Goal: Information Seeking & Learning: Learn about a topic

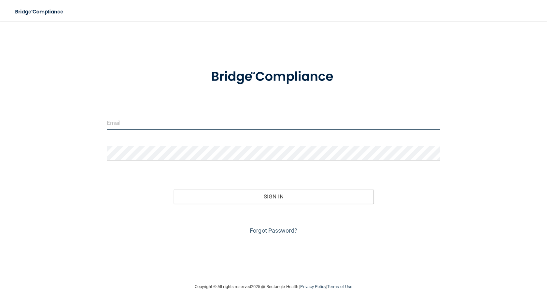
click at [164, 128] on input "email" at bounding box center [273, 122] width 333 height 15
type input "[EMAIL_ADDRESS][DOMAIN_NAME]"
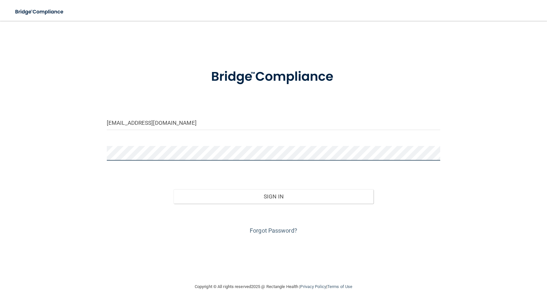
click at [173, 189] on button "Sign In" at bounding box center [273, 196] width 200 height 14
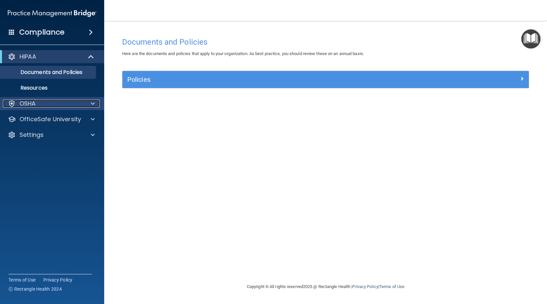
click at [56, 103] on div "OSHA" at bounding box center [43, 104] width 81 height 8
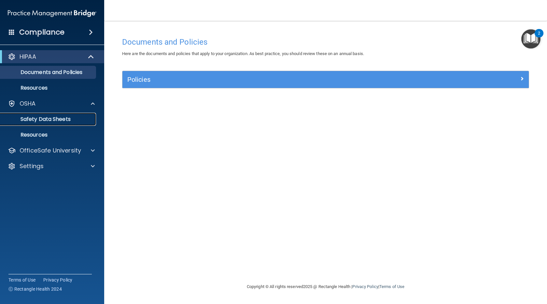
click at [34, 117] on p "Safety Data Sheets" at bounding box center [48, 119] width 89 height 7
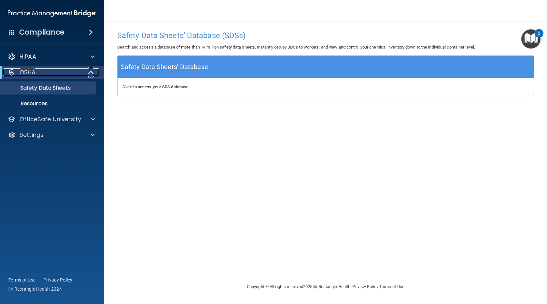
click at [66, 75] on div "OSHA" at bounding box center [43, 72] width 80 height 8
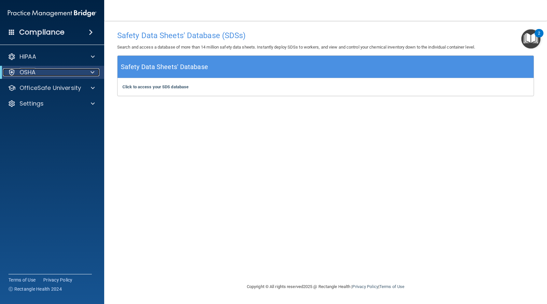
click at [66, 75] on div "OSHA" at bounding box center [43, 72] width 80 height 8
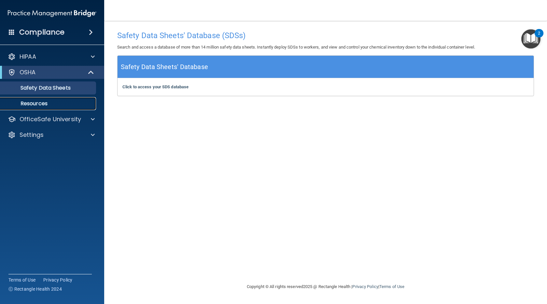
click at [41, 105] on p "Resources" at bounding box center [48, 103] width 89 height 7
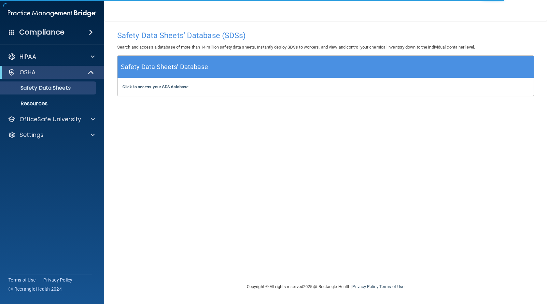
click at [243, 187] on div "Safety Data Sheets' Database (SDSs) Search and access a database of more than 1…" at bounding box center [325, 151] width 417 height 249
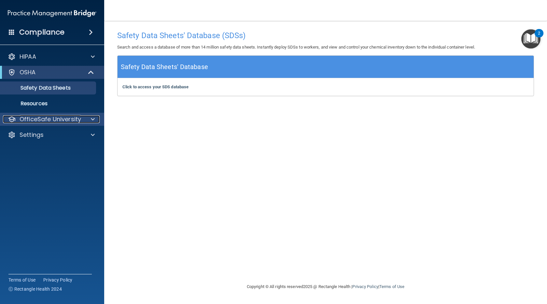
click at [47, 121] on p "OfficeSafe University" at bounding box center [51, 119] width 62 height 8
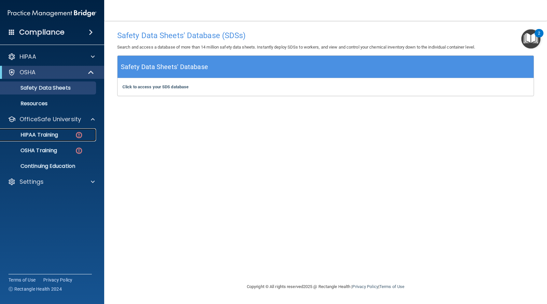
click at [59, 135] on div "HIPAA Training" at bounding box center [48, 134] width 89 height 7
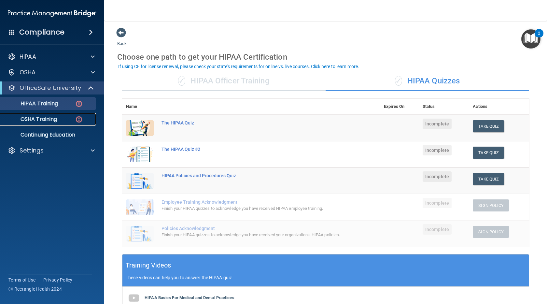
click at [48, 118] on p "OSHA Training" at bounding box center [30, 119] width 53 height 7
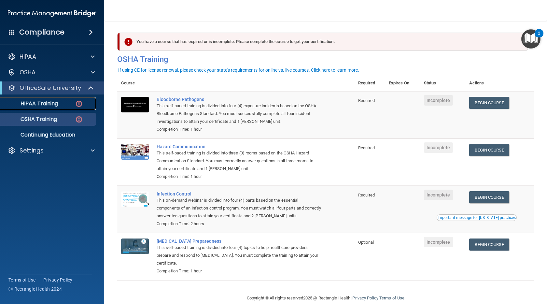
click at [60, 107] on link "HIPAA Training" at bounding box center [44, 103] width 103 height 13
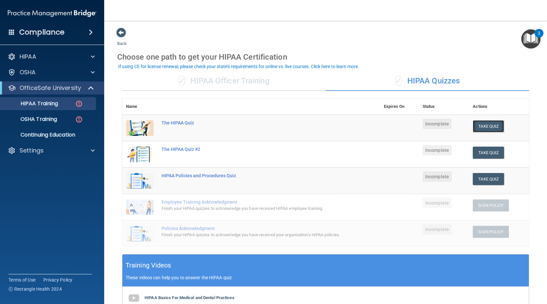
click at [481, 122] on button "Take Quiz" at bounding box center [488, 126] width 31 height 12
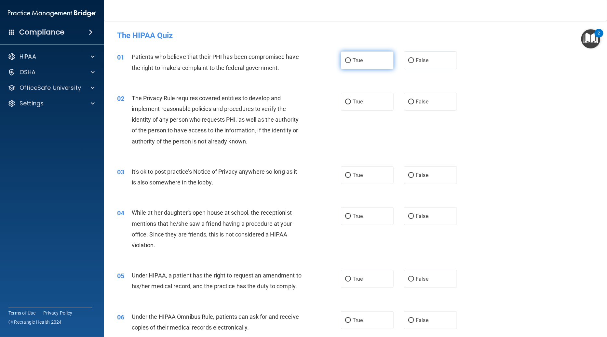
click at [371, 64] on label "True" at bounding box center [367, 60] width 53 height 18
click at [351, 63] on input "True" at bounding box center [348, 60] width 6 height 5
radio input "true"
click at [336, 102] on div "02 The Privacy Rule requires covered entities to develop and implement reasonab…" at bounding box center [228, 121] width 243 height 57
click at [362, 102] on label "True" at bounding box center [367, 102] width 53 height 18
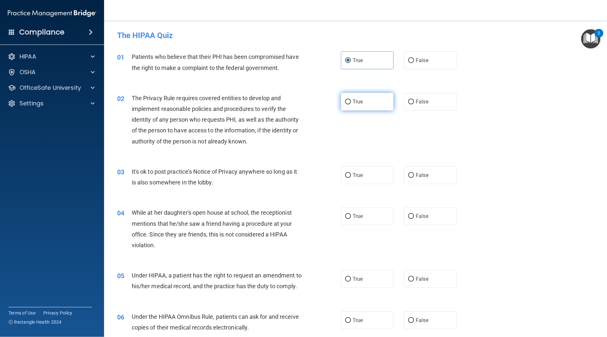
click at [351, 102] on input "True" at bounding box center [348, 102] width 6 height 5
radio input "true"
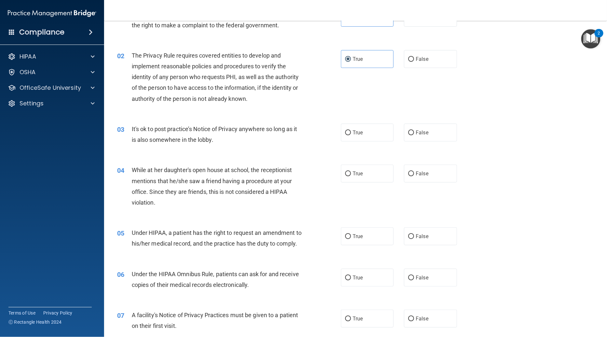
scroll to position [70, 0]
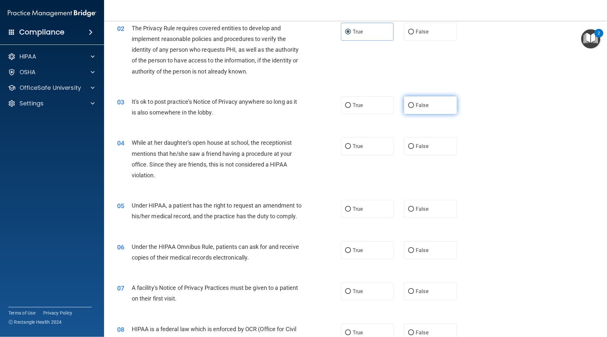
click at [428, 109] on label "False" at bounding box center [430, 105] width 53 height 18
click at [414, 108] on input "False" at bounding box center [411, 105] width 6 height 5
radio input "true"
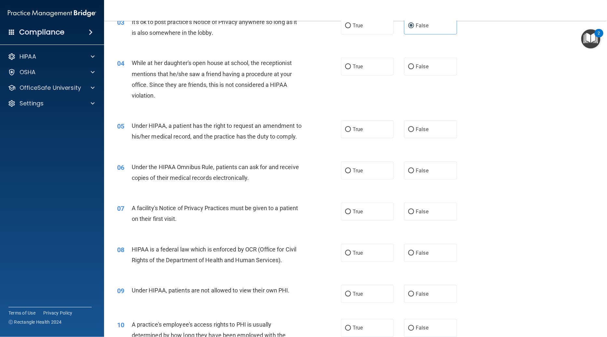
scroll to position [118, 0]
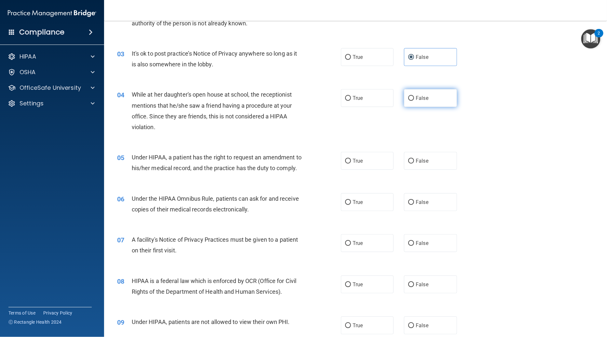
click at [422, 92] on label "False" at bounding box center [430, 98] width 53 height 18
click at [414, 96] on input "False" at bounding box center [411, 98] width 6 height 5
radio input "true"
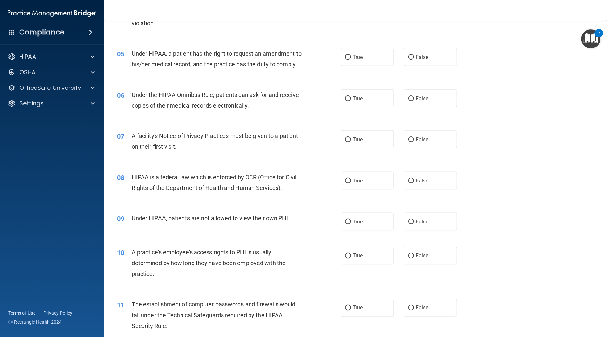
scroll to position [227, 0]
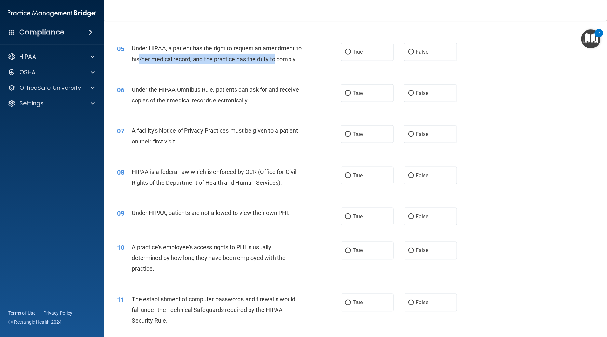
drag, startPoint x: 138, startPoint y: 61, endPoint x: 273, endPoint y: 62, distance: 135.1
click at [273, 62] on span "Under HIPAA, a patient has the right to request an amendment to his/her medical…" at bounding box center [217, 54] width 170 height 18
click at [272, 70] on div "05 Under HIPAA, a patient has the right to request an amendment to his/her medi…" at bounding box center [355, 55] width 487 height 41
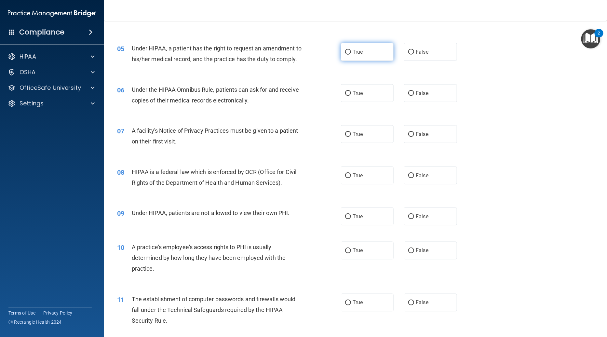
click at [357, 50] on span "True" at bounding box center [358, 52] width 10 height 6
click at [351, 50] on input "True" at bounding box center [348, 52] width 6 height 5
radio input "true"
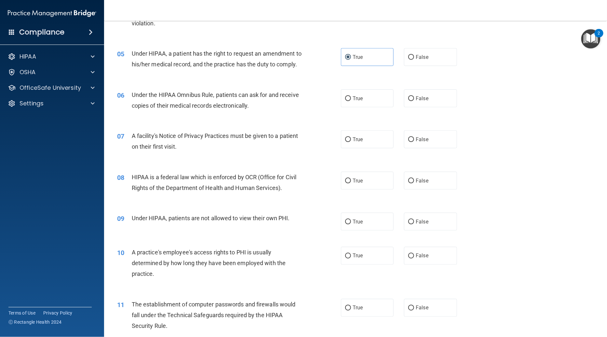
scroll to position [237, 0]
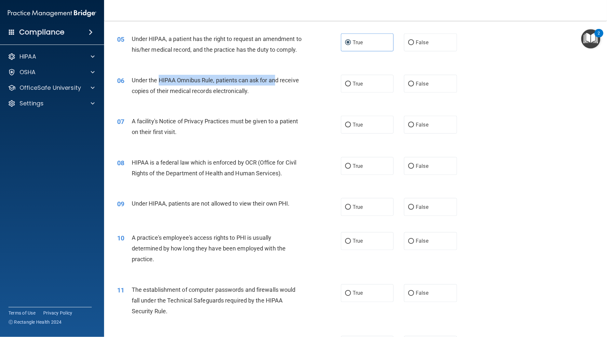
drag, startPoint x: 157, startPoint y: 77, endPoint x: 274, endPoint y: 80, distance: 117.5
click at [274, 80] on span "Under the HIPAA Omnibus Rule, patients can ask for and receive copies of their …" at bounding box center [215, 86] width 167 height 18
click at [274, 90] on div "Under the HIPAA Omnibus Rule, patients can ask for and receive copies of their …" at bounding box center [219, 85] width 175 height 21
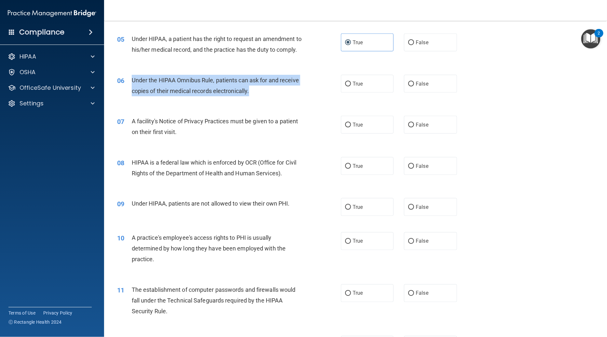
drag, startPoint x: 270, startPoint y: 92, endPoint x: 125, endPoint y: 82, distance: 145.4
click at [125, 82] on div "06 Under the HIPAA Omnibus Rule, patients can ask for and receive copies of the…" at bounding box center [228, 87] width 243 height 25
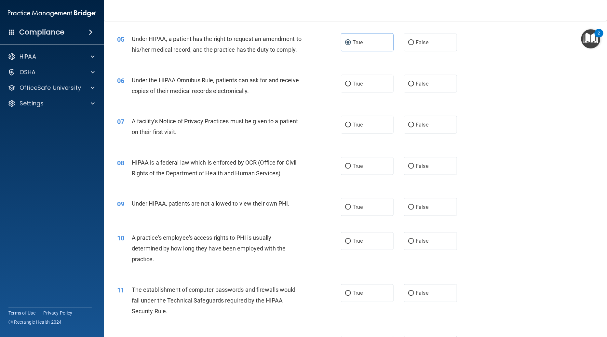
click at [241, 100] on div "06 Under the HIPAA Omnibus Rule, patients can ask for and receive copies of the…" at bounding box center [355, 87] width 487 height 41
click at [367, 86] on label "True" at bounding box center [367, 84] width 53 height 18
click at [351, 86] on input "True" at bounding box center [348, 84] width 6 height 5
radio input "true"
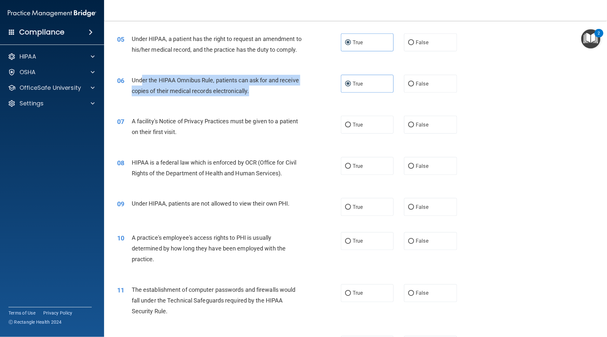
drag, startPoint x: 142, startPoint y: 79, endPoint x: 276, endPoint y: 89, distance: 134.5
click at [274, 89] on div "Under the HIPAA Omnibus Rule, patients can ask for and receive copies of their …" at bounding box center [219, 85] width 175 height 21
drag, startPoint x: 276, startPoint y: 89, endPoint x: 290, endPoint y: 90, distance: 14.0
click at [276, 90] on div "Under the HIPAA Omnibus Rule, patients can ask for and receive copies of their …" at bounding box center [219, 85] width 175 height 21
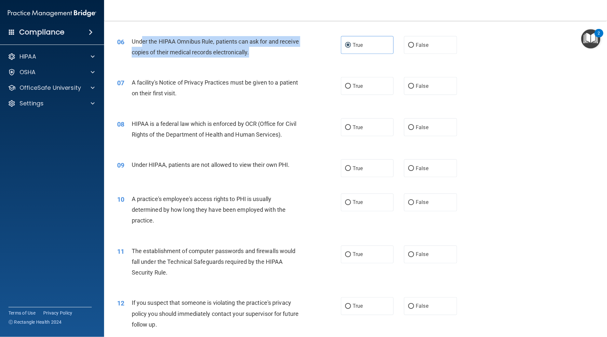
scroll to position [279, 0]
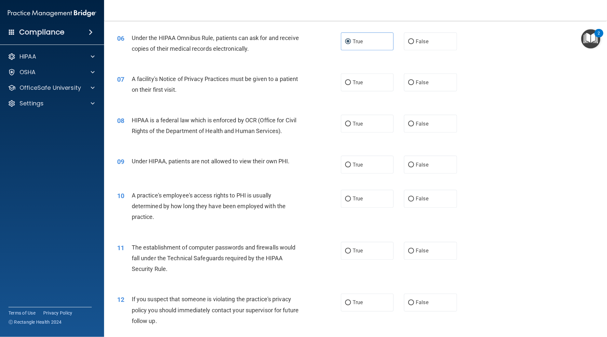
click at [268, 98] on div "07 A facility's Notice of Privacy Practices must be given to a patient on their…" at bounding box center [228, 86] width 243 height 25
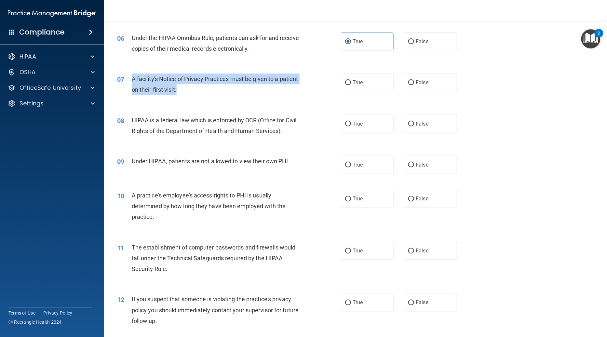
drag, startPoint x: 265, startPoint y: 94, endPoint x: 129, endPoint y: 81, distance: 137.0
click at [129, 81] on div "07 A facility's Notice of Privacy Practices must be given to a patient on their…" at bounding box center [228, 86] width 243 height 25
click at [194, 89] on div "A facility's Notice of Privacy Practices must be given to a patient on their fi…" at bounding box center [219, 84] width 175 height 21
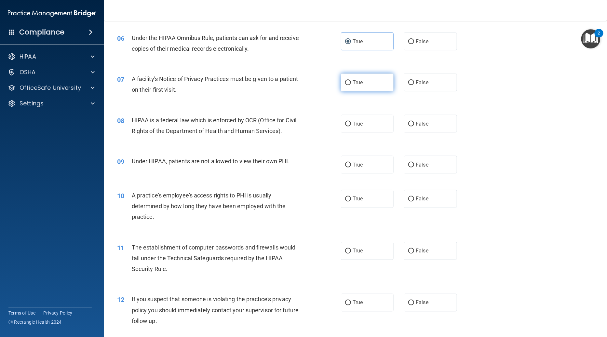
click at [351, 89] on label "True" at bounding box center [367, 83] width 53 height 18
click at [351, 85] on input "True" at bounding box center [348, 82] width 6 height 5
radio input "true"
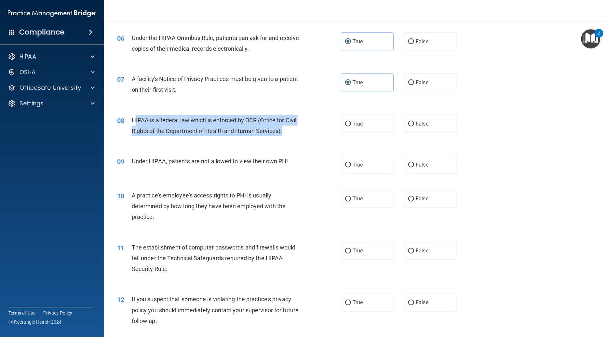
drag, startPoint x: 134, startPoint y: 120, endPoint x: 304, endPoint y: 133, distance: 170.0
click at [304, 133] on div "HIPAA is a federal law which is enforced by OCR (Office for Civil Rights of the…" at bounding box center [219, 125] width 175 height 21
drag, startPoint x: 297, startPoint y: 133, endPoint x: 111, endPoint y: 121, distance: 186.5
click at [111, 121] on div "08 HIPAA is a federal law which is enforced by OCR (Office for Civil Rights of …" at bounding box center [228, 127] width 243 height 25
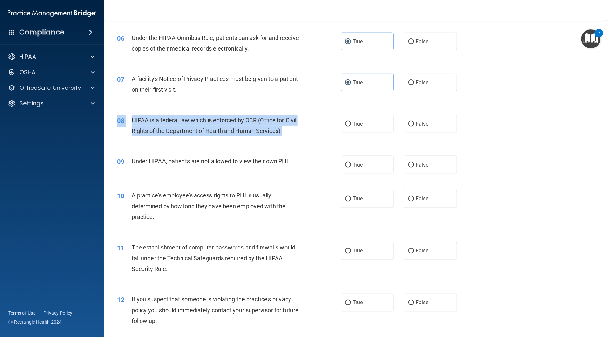
click at [167, 130] on span "HIPAA is a federal law which is enforced by OCR (Office for Civil Rights of the…" at bounding box center [214, 126] width 165 height 18
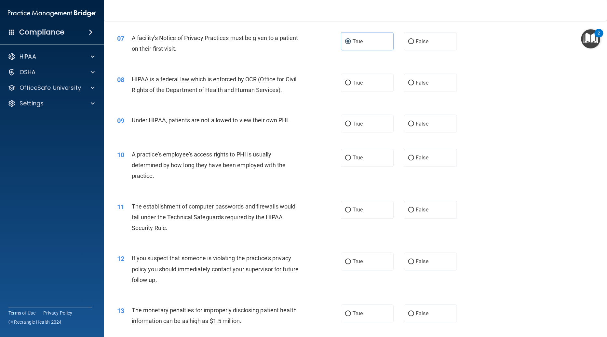
scroll to position [322, 0]
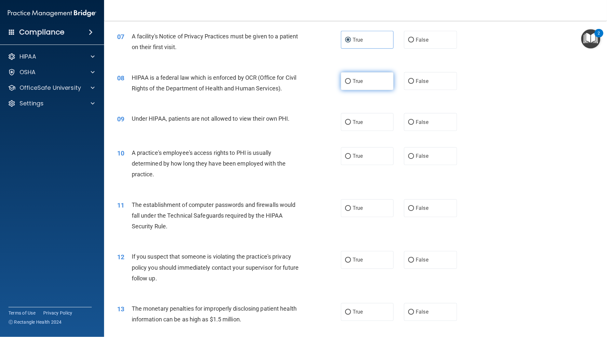
click at [366, 87] on label "True" at bounding box center [367, 81] width 53 height 18
click at [351, 84] on input "True" at bounding box center [348, 81] width 6 height 5
radio input "true"
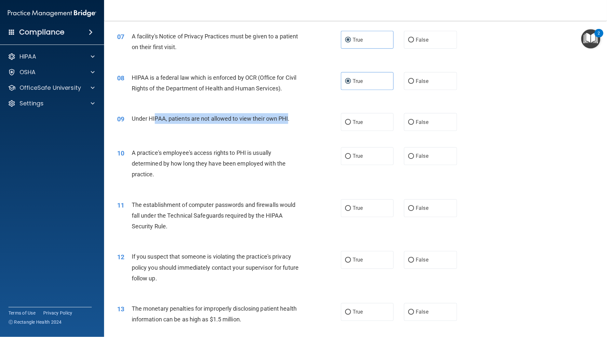
drag, startPoint x: 153, startPoint y: 117, endPoint x: 285, endPoint y: 118, distance: 132.5
click at [285, 118] on span "Under HIPAA, patients are not allowed to view their own PHI." at bounding box center [211, 118] width 158 height 7
click at [297, 129] on div "09 Under HIPAA, patients are not allowed to view their own PHI. True False" at bounding box center [355, 122] width 487 height 34
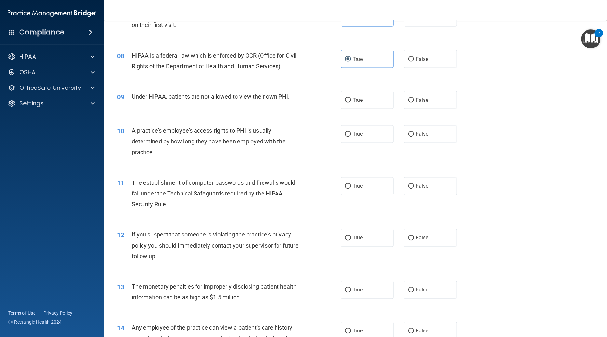
scroll to position [348, 0]
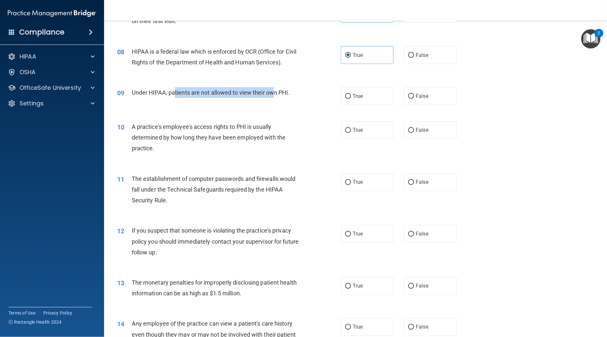
drag, startPoint x: 173, startPoint y: 93, endPoint x: 272, endPoint y: 96, distance: 99.3
click at [272, 96] on div "Under HIPAA, patients are not allowed to view their own PHI." at bounding box center [219, 92] width 175 height 11
click at [279, 103] on div "09 Under HIPAA, patients are not allowed to view their own PHI. True False" at bounding box center [355, 96] width 487 height 34
click at [436, 95] on label "False" at bounding box center [430, 96] width 53 height 18
click at [414, 95] on input "False" at bounding box center [411, 96] width 6 height 5
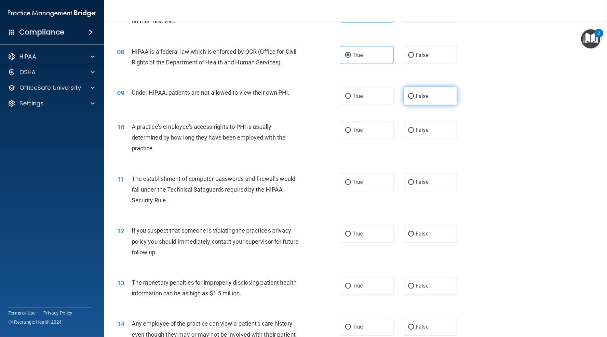
radio input "true"
click at [519, 105] on div "09 Under HIPAA, patients are not allowed to view their own PHI. True False" at bounding box center [355, 96] width 487 height 34
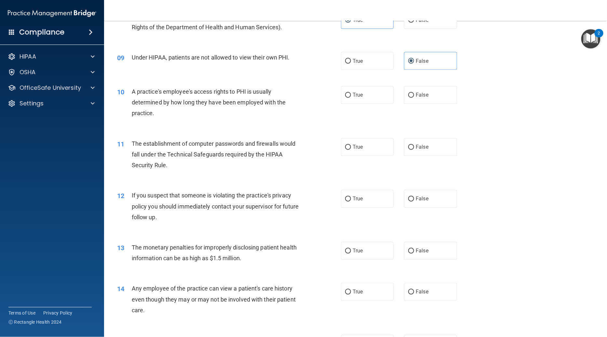
scroll to position [385, 0]
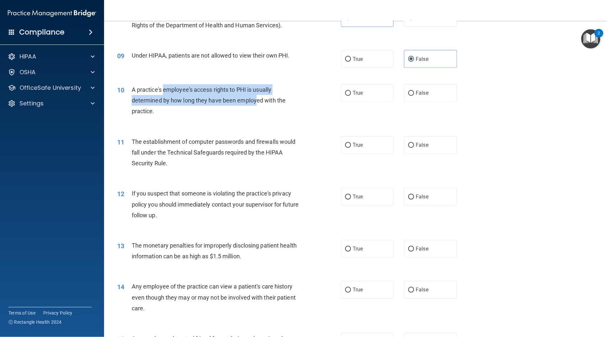
drag, startPoint x: 162, startPoint y: 90, endPoint x: 254, endPoint y: 100, distance: 93.3
click at [254, 100] on span "A practice's employee's access rights to PHI is usually determined by how long …" at bounding box center [209, 100] width 154 height 28
click at [253, 106] on div "A practice's employee's access rights to PHI is usually determined by how long …" at bounding box center [219, 100] width 175 height 33
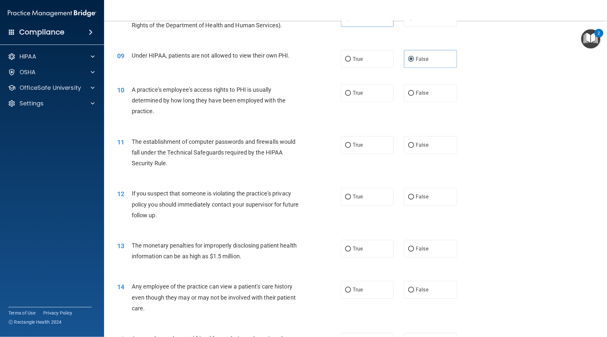
click at [240, 112] on div "A practice's employee's access rights to PHI is usually determined by how long …" at bounding box center [219, 100] width 175 height 33
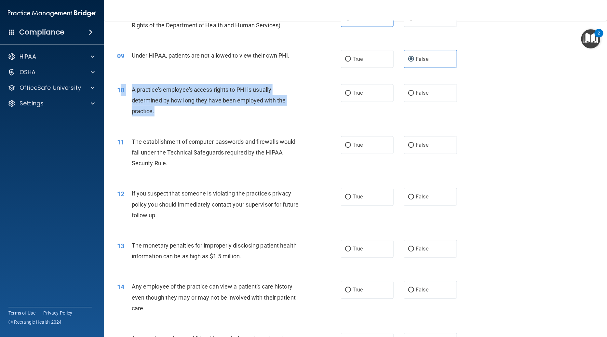
drag, startPoint x: 212, startPoint y: 112, endPoint x: 121, endPoint y: 84, distance: 95.1
click at [121, 84] on div "10 A practice's employee's access rights to PHI is usually determined by how lo…" at bounding box center [228, 102] width 243 height 36
click at [185, 103] on div "A practice's employee's access rights to PHI is usually determined by how long …" at bounding box center [219, 100] width 175 height 33
drag, startPoint x: 190, startPoint y: 113, endPoint x: 132, endPoint y: 87, distance: 63.2
click at [132, 87] on div "A practice's employee's access rights to PHI is usually determined by how long …" at bounding box center [219, 100] width 175 height 33
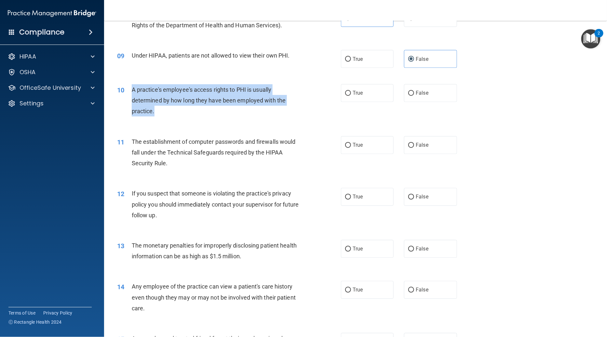
click at [197, 109] on div "A practice's employee's access rights to PHI is usually determined by how long …" at bounding box center [219, 100] width 175 height 33
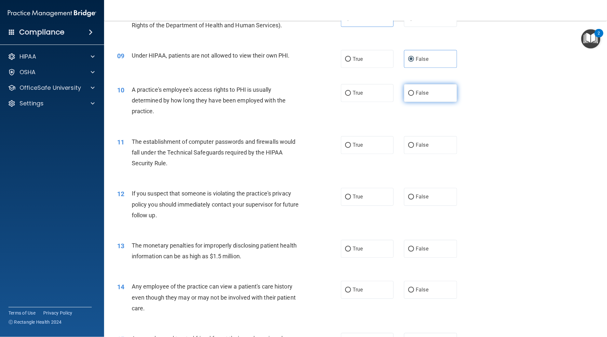
click at [427, 97] on label "False" at bounding box center [430, 93] width 53 height 18
click at [414, 96] on input "False" at bounding box center [411, 93] width 6 height 5
radio input "true"
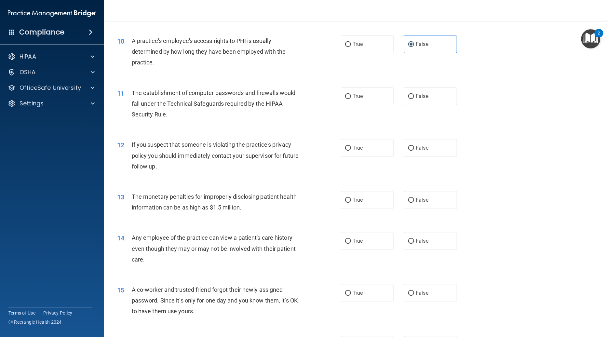
scroll to position [437, 0]
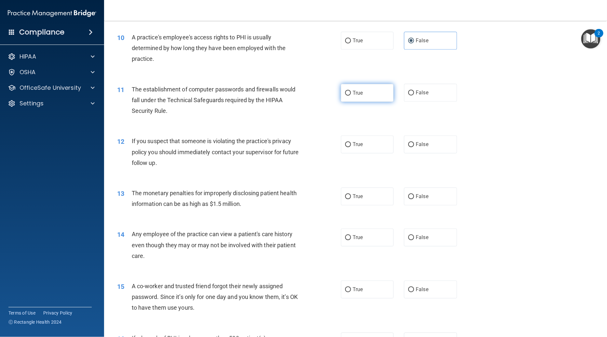
click at [358, 97] on label "True" at bounding box center [367, 93] width 53 height 18
click at [351, 96] on input "True" at bounding box center [348, 93] width 6 height 5
radio input "true"
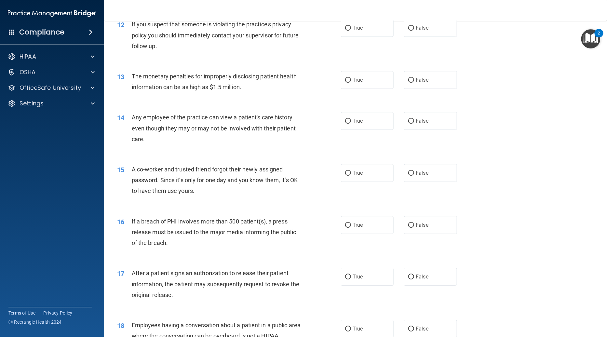
scroll to position [531, 0]
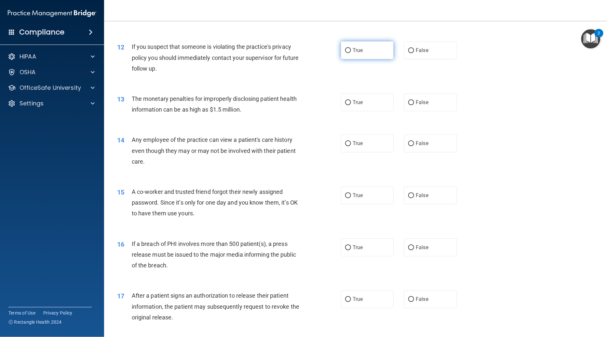
click at [353, 49] on span "True" at bounding box center [358, 50] width 10 height 6
click at [350, 49] on input "True" at bounding box center [348, 50] width 6 height 5
radio input "true"
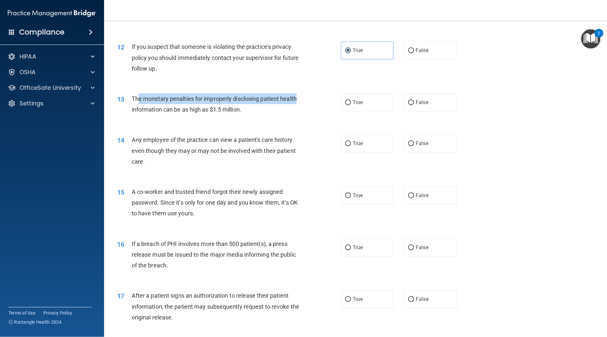
drag, startPoint x: 139, startPoint y: 98, endPoint x: 306, endPoint y: 102, distance: 166.7
click at [306, 102] on div "13 The monetary penalties for improperly disclosing patient health information …" at bounding box center [228, 105] width 243 height 25
click at [285, 119] on div "13 The monetary penalties for improperly disclosing patient health information …" at bounding box center [355, 105] width 487 height 41
drag, startPoint x: 268, startPoint y: 111, endPoint x: 109, endPoint y: 101, distance: 159.1
click at [109, 101] on div "13 The monetary penalties for improperly disclosing patient health information …" at bounding box center [228, 105] width 243 height 25
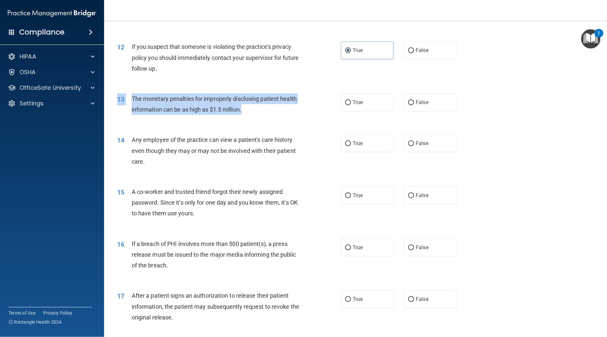
click at [233, 116] on div "13 The monetary penalties for improperly disclosing patient health information …" at bounding box center [228, 105] width 243 height 25
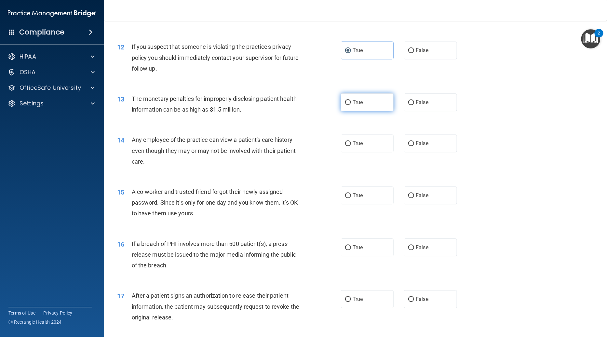
click at [357, 103] on span "True" at bounding box center [358, 102] width 10 height 6
click at [351, 103] on input "True" at bounding box center [348, 102] width 6 height 5
radio input "true"
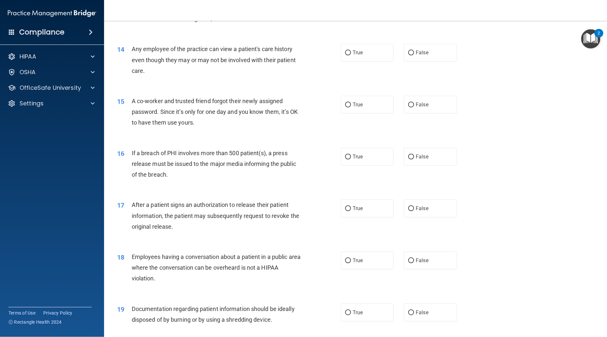
scroll to position [624, 0]
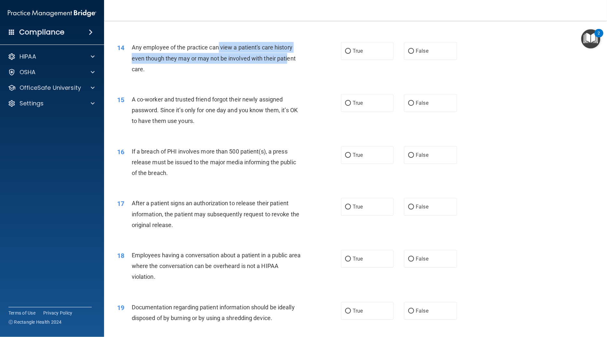
drag, startPoint x: 216, startPoint y: 48, endPoint x: 285, endPoint y: 54, distance: 68.9
click at [285, 54] on span "Any employee of the practice can view a patient's care history even though they…" at bounding box center [214, 58] width 164 height 28
click at [286, 56] on span "Any employee of the practice can view a patient's care history even though they…" at bounding box center [214, 58] width 164 height 28
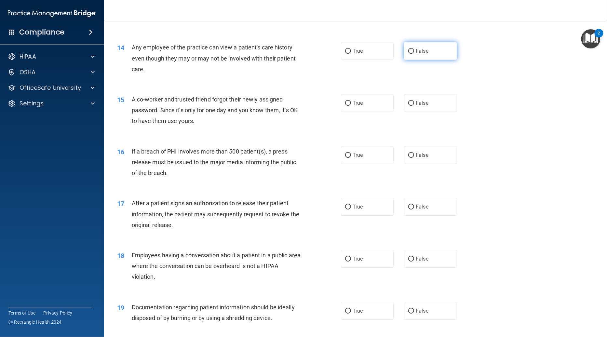
click at [423, 52] on span "False" at bounding box center [422, 51] width 13 height 6
click at [414, 52] on input "False" at bounding box center [411, 51] width 6 height 5
radio input "true"
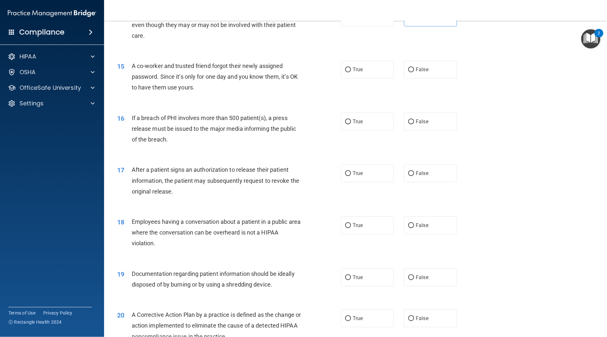
scroll to position [691, 0]
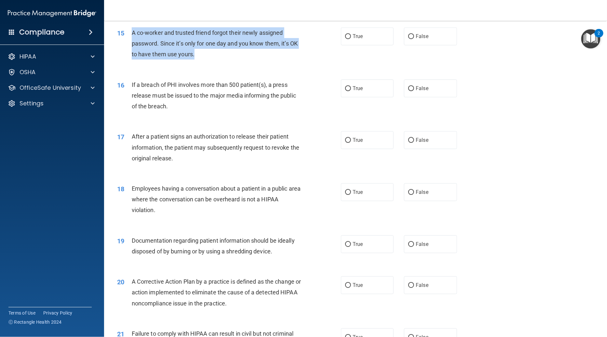
drag, startPoint x: 131, startPoint y: 32, endPoint x: 262, endPoint y: 53, distance: 132.9
click at [262, 53] on div "A co-worker and trusted friend forgot their newly assigned password. Since it’s…" at bounding box center [219, 43] width 175 height 33
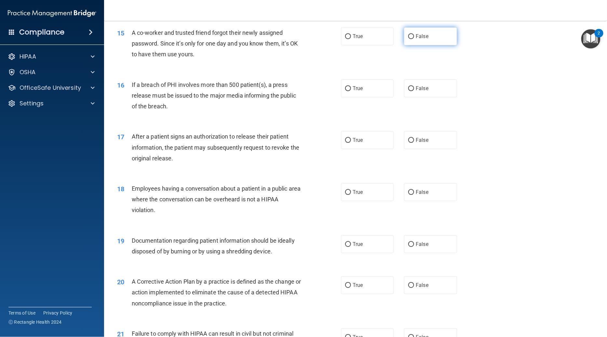
click at [436, 36] on label "False" at bounding box center [430, 36] width 53 height 18
click at [414, 36] on input "False" at bounding box center [411, 36] width 6 height 5
radio input "true"
click at [347, 93] on label "True" at bounding box center [367, 88] width 53 height 18
click at [347, 91] on input "True" at bounding box center [348, 88] width 6 height 5
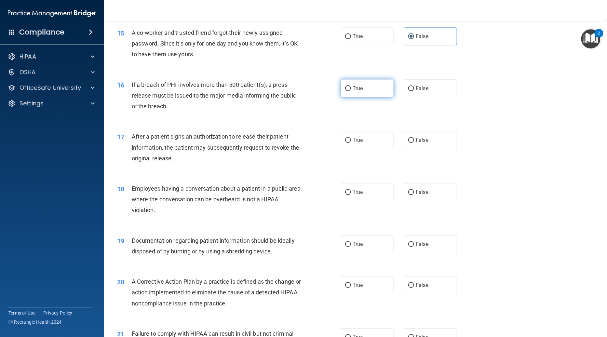
radio input "true"
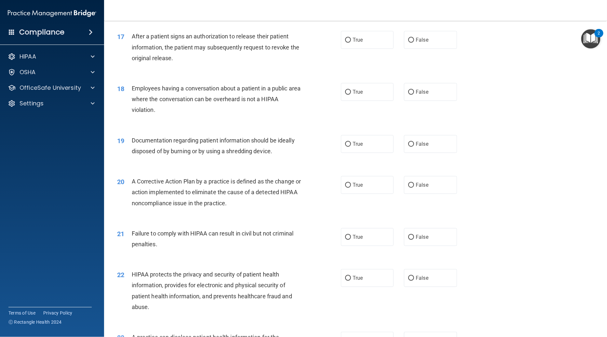
scroll to position [794, 0]
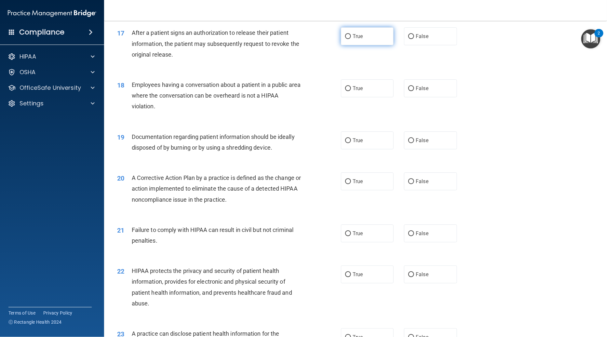
click at [366, 38] on label "True" at bounding box center [367, 36] width 53 height 18
click at [351, 38] on input "True" at bounding box center [348, 36] width 6 height 5
radio input "true"
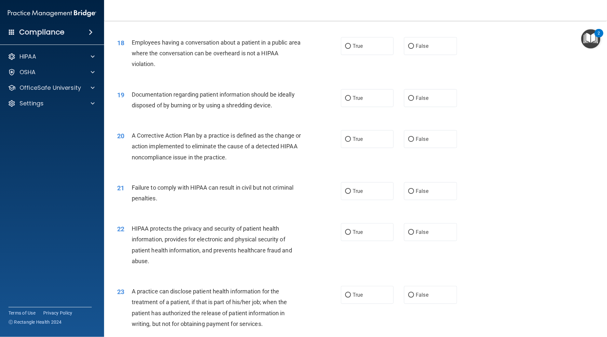
scroll to position [839, 0]
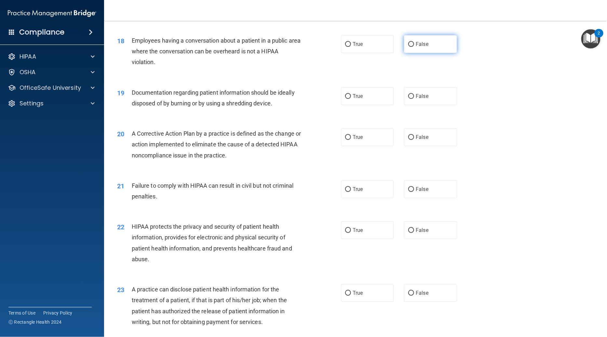
click at [416, 45] on span "False" at bounding box center [422, 44] width 13 height 6
click at [414, 45] on input "False" at bounding box center [411, 44] width 6 height 5
radio input "true"
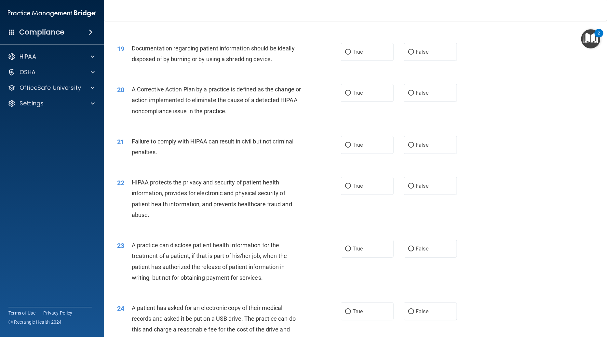
scroll to position [889, 0]
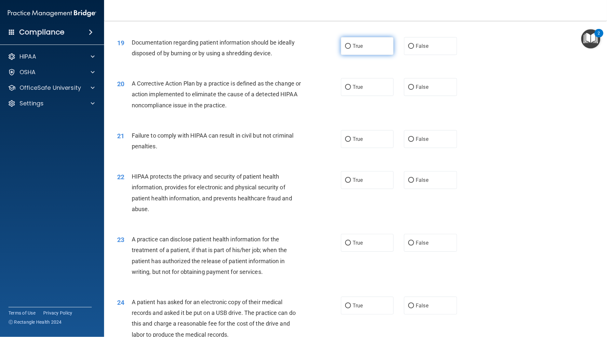
click at [362, 46] on label "True" at bounding box center [367, 46] width 53 height 18
click at [351, 46] on input "True" at bounding box center [348, 46] width 6 height 5
radio input "true"
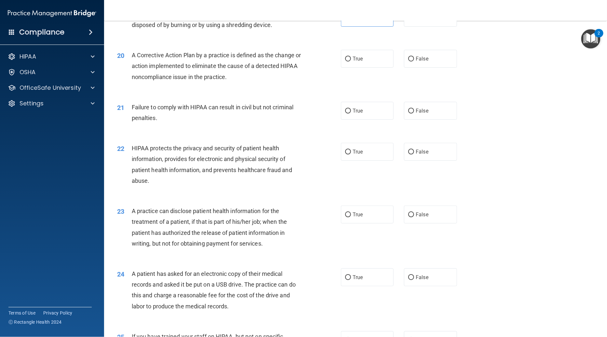
scroll to position [923, 0]
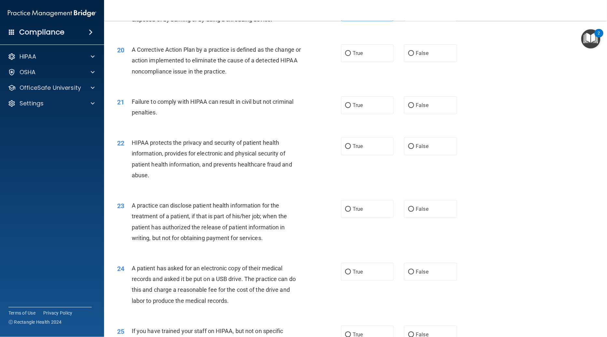
click at [344, 71] on div "20 A Corrective Action Plan by a practice is defined as the change or action im…" at bounding box center [228, 62] width 243 height 36
click at [359, 56] on label "True" at bounding box center [367, 53] width 53 height 18
click at [351, 56] on input "True" at bounding box center [348, 53] width 6 height 5
radio input "true"
click at [428, 102] on label "False" at bounding box center [430, 105] width 53 height 18
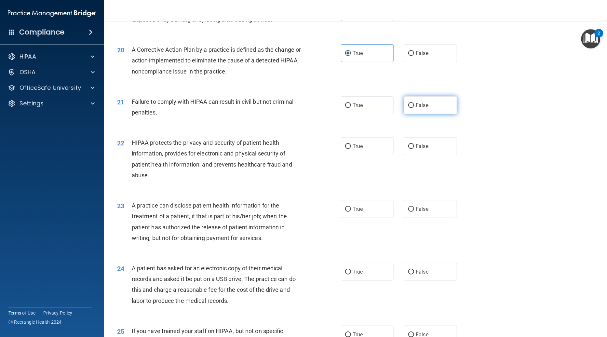
click at [414, 103] on input "False" at bounding box center [411, 105] width 6 height 5
radio input "true"
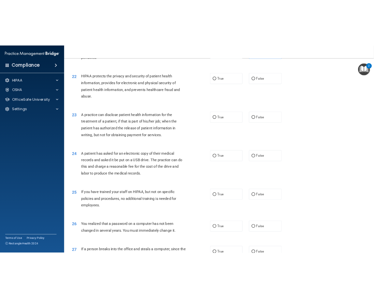
scroll to position [1021, 0]
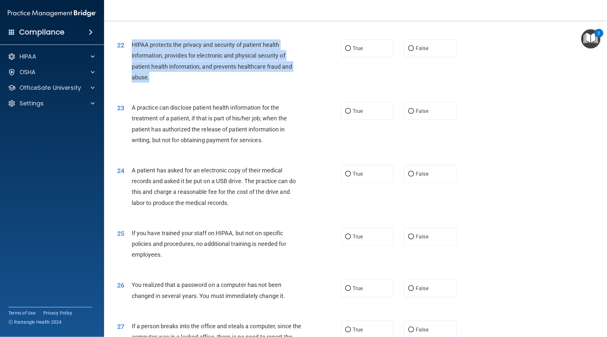
drag, startPoint x: 170, startPoint y: 77, endPoint x: 130, endPoint y: 40, distance: 54.1
click at [130, 40] on div "22 HIPAA protects the privacy and security of patient health information, provi…" at bounding box center [228, 62] width 243 height 47
click at [225, 79] on div "HIPAA protects the privacy and security of patient health information, provides…" at bounding box center [219, 60] width 175 height 43
drag, startPoint x: 165, startPoint y: 77, endPoint x: 125, endPoint y: 44, distance: 51.5
click at [125, 44] on div "22 HIPAA protects the privacy and security of patient health information, provi…" at bounding box center [228, 62] width 243 height 47
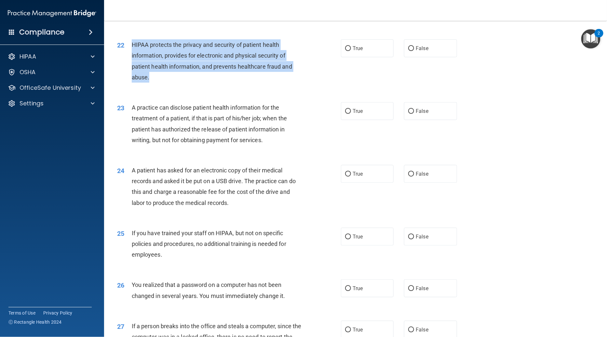
click at [215, 65] on span "HIPAA protects the privacy and security of patient health information, provides…" at bounding box center [212, 60] width 160 height 39
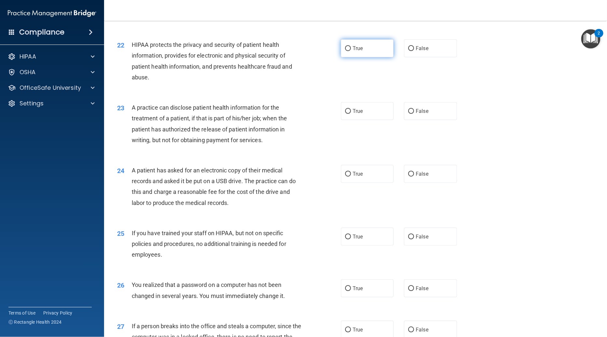
click at [356, 54] on label "True" at bounding box center [367, 48] width 53 height 18
click at [351, 51] on input "True" at bounding box center [348, 48] width 6 height 5
radio input "true"
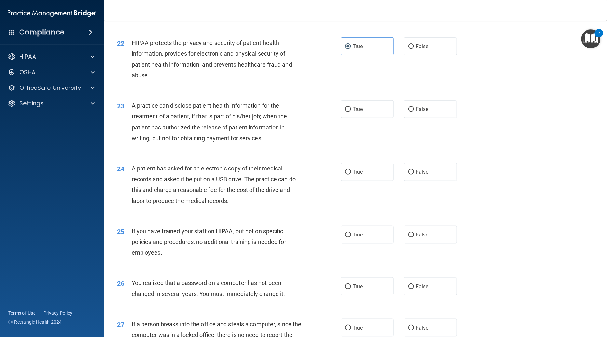
scroll to position [1036, 0]
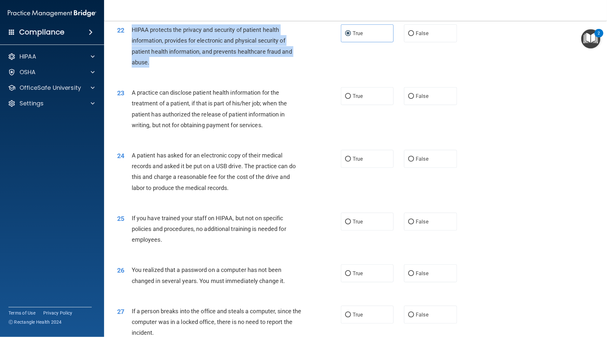
drag, startPoint x: 132, startPoint y: 29, endPoint x: 191, endPoint y: 61, distance: 67.1
click at [191, 61] on div "HIPAA protects the privacy and security of patient health information, provides…" at bounding box center [219, 45] width 175 height 43
click at [192, 61] on div "HIPAA protects the privacy and security of patient health information, provides…" at bounding box center [219, 45] width 175 height 43
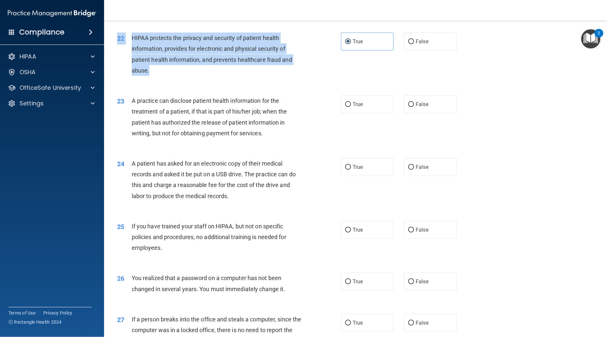
scroll to position [1020, 0]
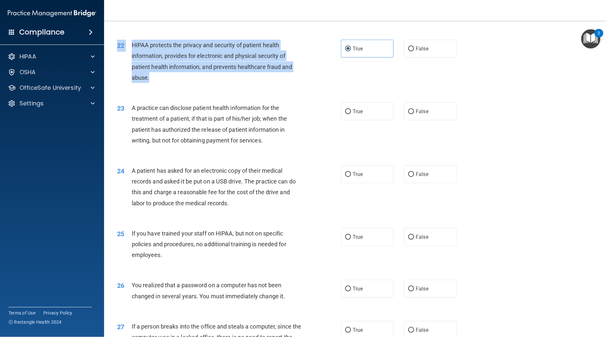
drag, startPoint x: 197, startPoint y: 63, endPoint x: 132, endPoint y: 27, distance: 74.3
click at [155, 58] on span "HIPAA protects the privacy and security of patient health information, provides…" at bounding box center [212, 61] width 160 height 39
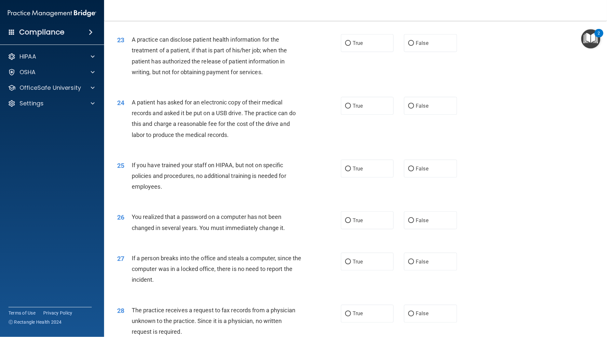
scroll to position [1100, 0]
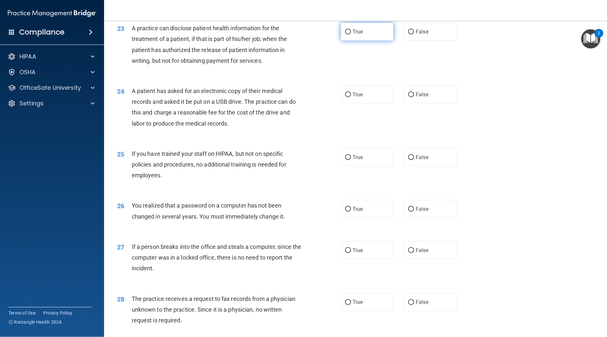
click at [354, 37] on label "True" at bounding box center [367, 32] width 53 height 18
click at [351, 34] on input "True" at bounding box center [348, 32] width 6 height 5
radio input "true"
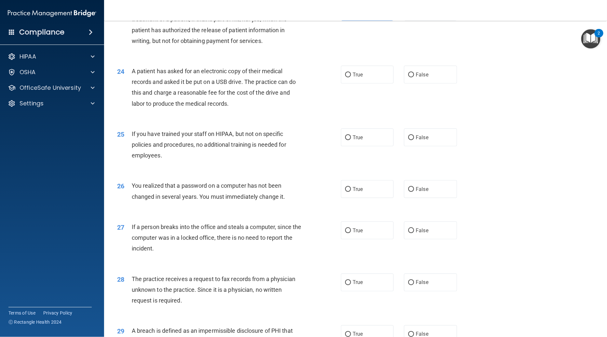
scroll to position [1105, 0]
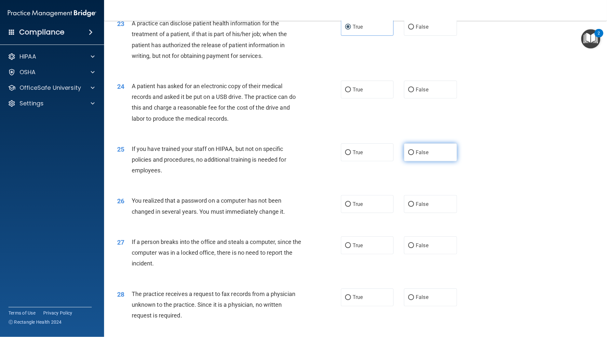
click at [421, 154] on span "False" at bounding box center [422, 152] width 13 height 6
click at [414, 154] on input "False" at bounding box center [411, 152] width 6 height 5
radio input "true"
drag, startPoint x: 367, startPoint y: 108, endPoint x: 369, endPoint y: 90, distance: 18.4
click at [367, 103] on div "24 A patient has asked for an electronic copy of their medical records and aske…" at bounding box center [355, 104] width 487 height 63
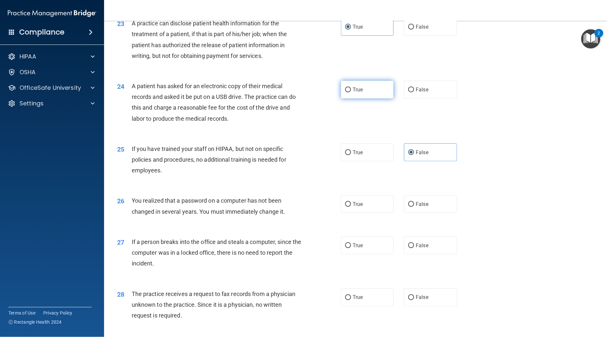
click at [369, 89] on label "True" at bounding box center [367, 90] width 53 height 18
click at [351, 89] on input "True" at bounding box center [348, 90] width 6 height 5
radio input "true"
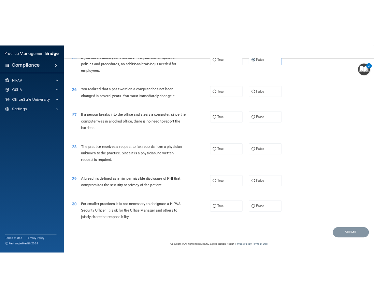
scroll to position [1235, 0]
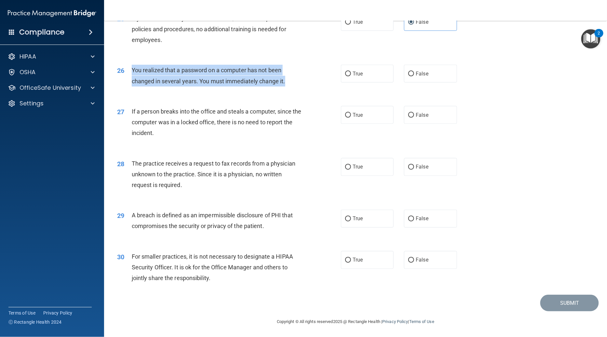
drag, startPoint x: 131, startPoint y: 69, endPoint x: 291, endPoint y: 82, distance: 160.6
click at [291, 82] on div "26 You realized that a password on a computer has not been changed in several y…" at bounding box center [228, 77] width 243 height 25
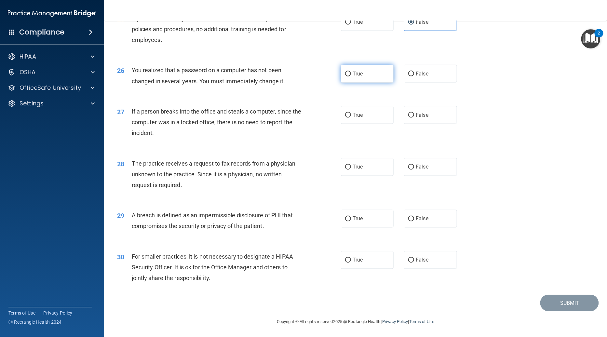
click at [377, 80] on label "True" at bounding box center [367, 74] width 53 height 18
click at [351, 76] on input "True" at bounding box center [348, 74] width 6 height 5
radio input "true"
click at [409, 123] on label "False" at bounding box center [430, 115] width 53 height 18
click at [409, 118] on input "False" at bounding box center [411, 115] width 6 height 5
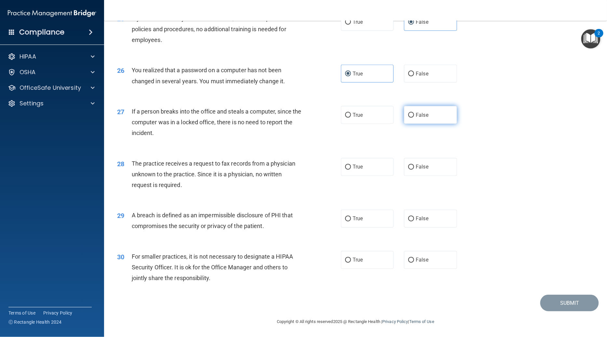
radio input "true"
click at [408, 168] on input "False" at bounding box center [411, 167] width 6 height 5
radio input "true"
click at [363, 223] on label "True" at bounding box center [367, 219] width 53 height 18
click at [351, 222] on input "True" at bounding box center [348, 219] width 6 height 5
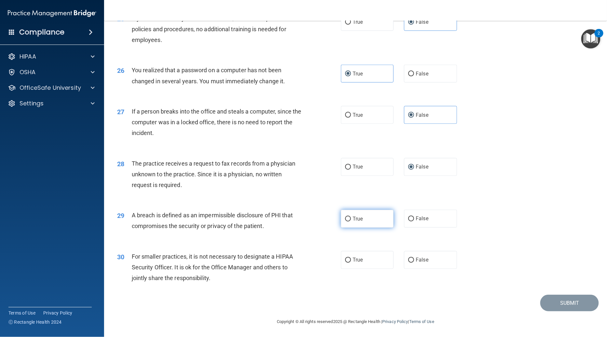
radio input "true"
click at [422, 260] on span "False" at bounding box center [422, 260] width 13 height 6
click at [414, 260] on input "False" at bounding box center [411, 260] width 6 height 5
radio input "true"
click at [546, 300] on button "Submit" at bounding box center [570, 303] width 59 height 17
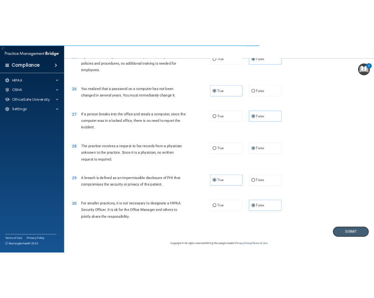
scroll to position [1870, 0]
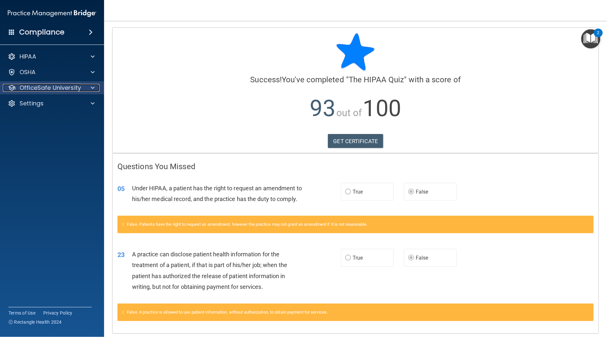
click at [53, 84] on p "OfficeSafe University" at bounding box center [51, 88] width 62 height 8
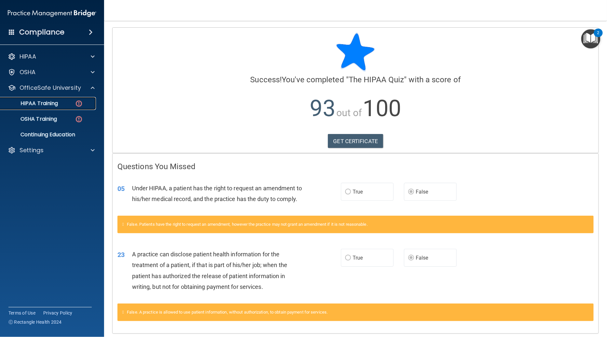
click at [71, 106] on div "HIPAA Training" at bounding box center [48, 103] width 89 height 7
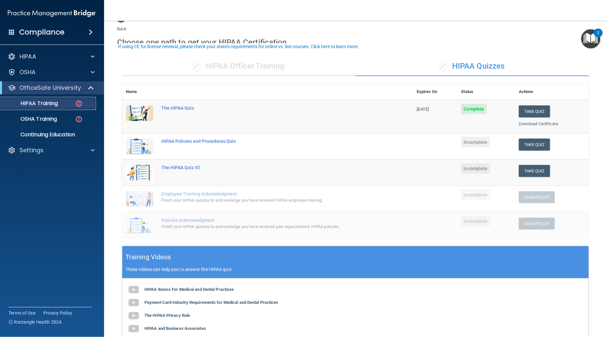
scroll to position [20, 0]
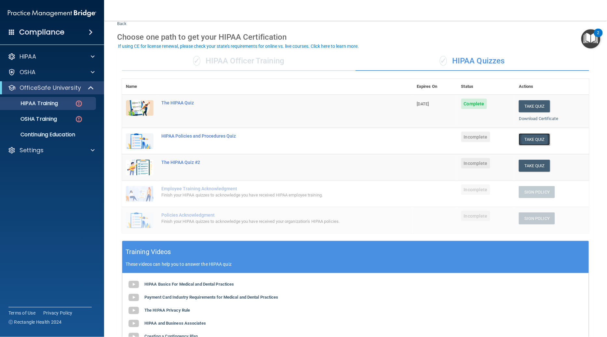
drag, startPoint x: 521, startPoint y: 138, endPoint x: 525, endPoint y: 133, distance: 6.0
click at [522, 138] on button "Take Quiz" at bounding box center [534, 139] width 31 height 12
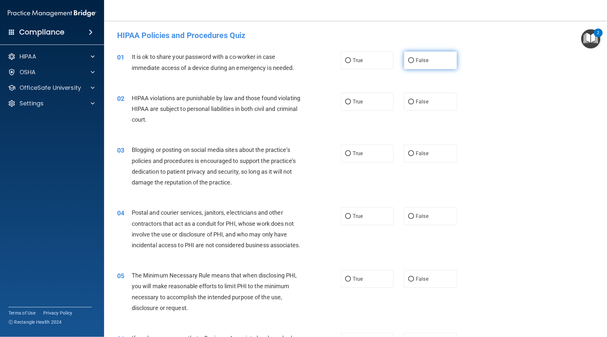
click at [424, 57] on span "False" at bounding box center [422, 60] width 13 height 6
click at [414, 58] on input "False" at bounding box center [411, 60] width 6 height 5
radio input "true"
